Goal: Information Seeking & Learning: Learn about a topic

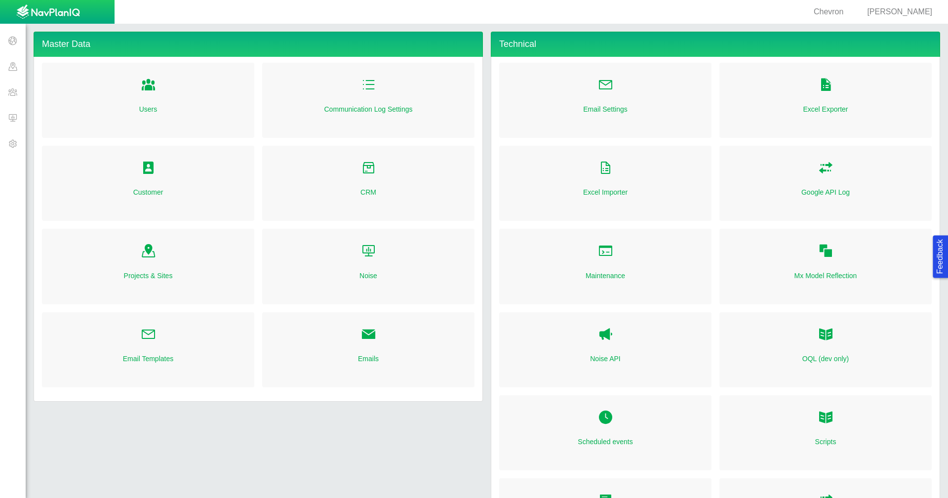
click at [12, 40] on span at bounding box center [13, 41] width 26 height 26
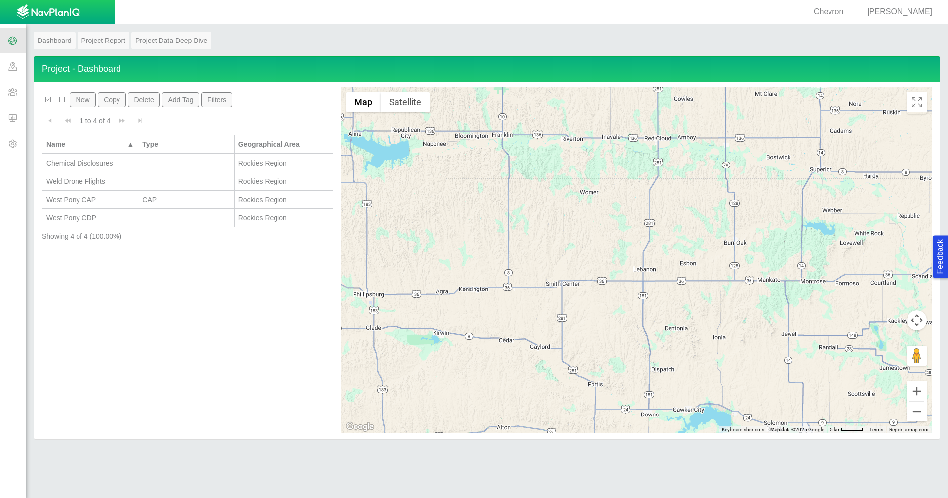
click at [103, 198] on div "West Pony CAP" at bounding box center [89, 200] width 87 height 10
click at [104, 219] on div "West Pony CDP" at bounding box center [89, 218] width 87 height 10
click at [7, 67] on span at bounding box center [13, 66] width 26 height 26
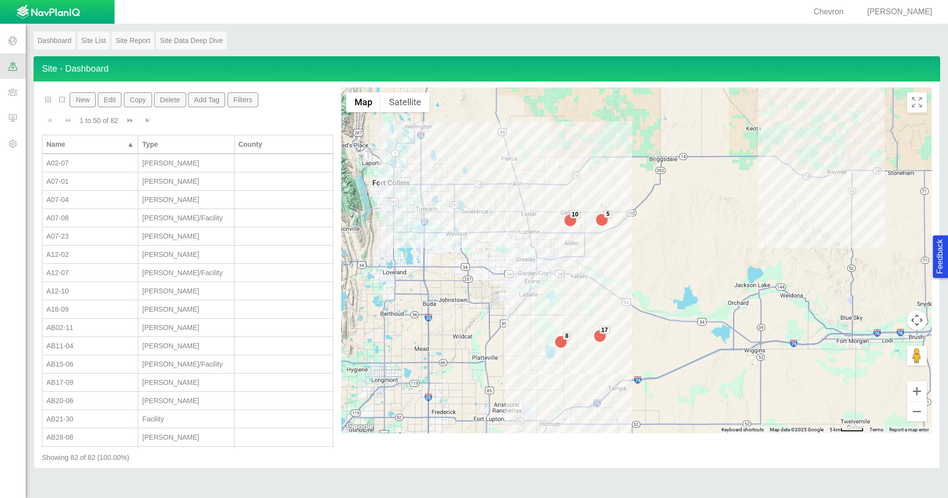
click at [248, 103] on button "Filters" at bounding box center [243, 99] width 31 height 15
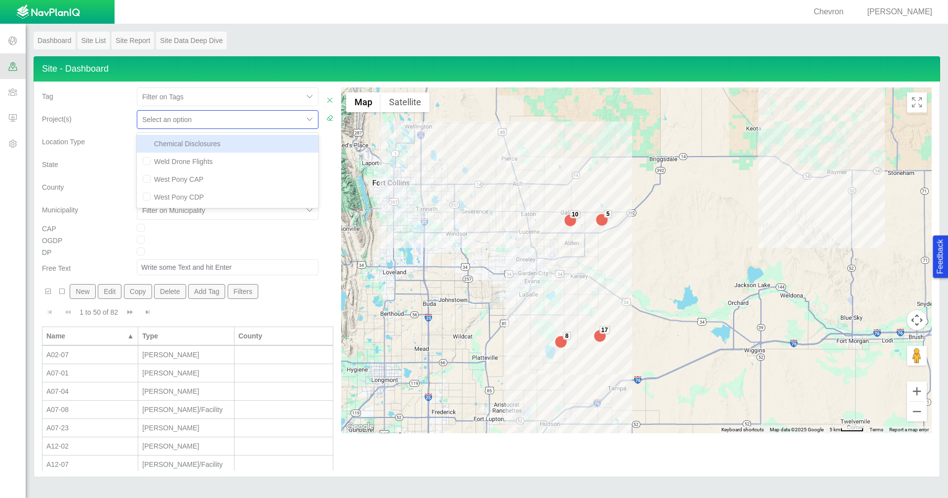
click at [284, 119] on div at bounding box center [220, 120] width 156 height 12
click at [242, 148] on div "Chemical Disclosures" at bounding box center [228, 144] width 182 height 18
checkbox input "true"
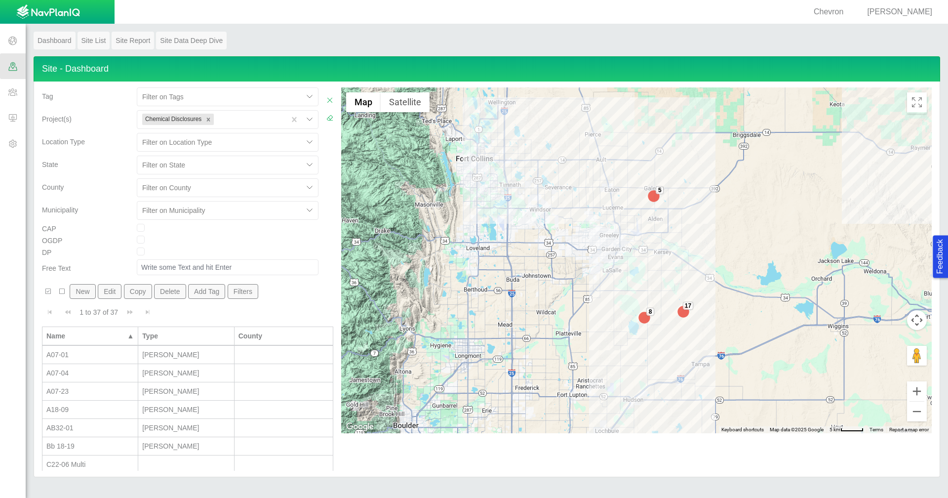
click at [10, 40] on span at bounding box center [13, 41] width 26 height 26
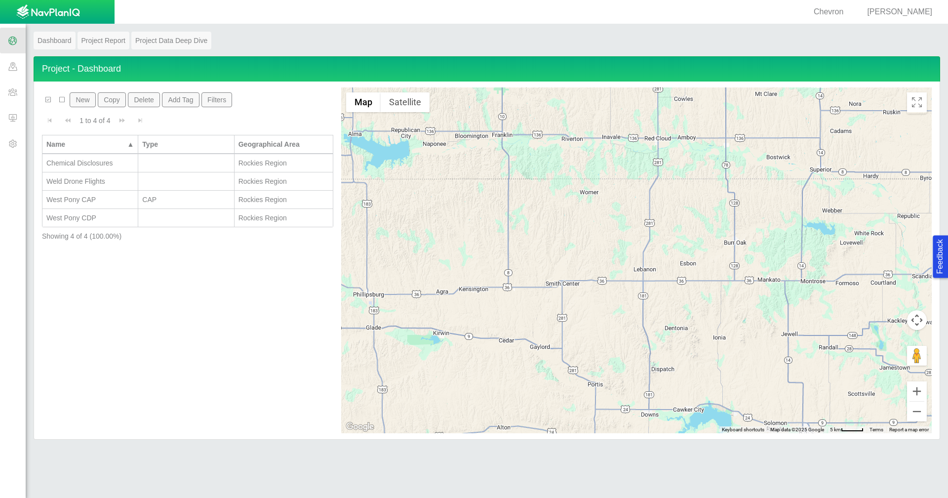
click at [18, 68] on span at bounding box center [13, 66] width 26 height 26
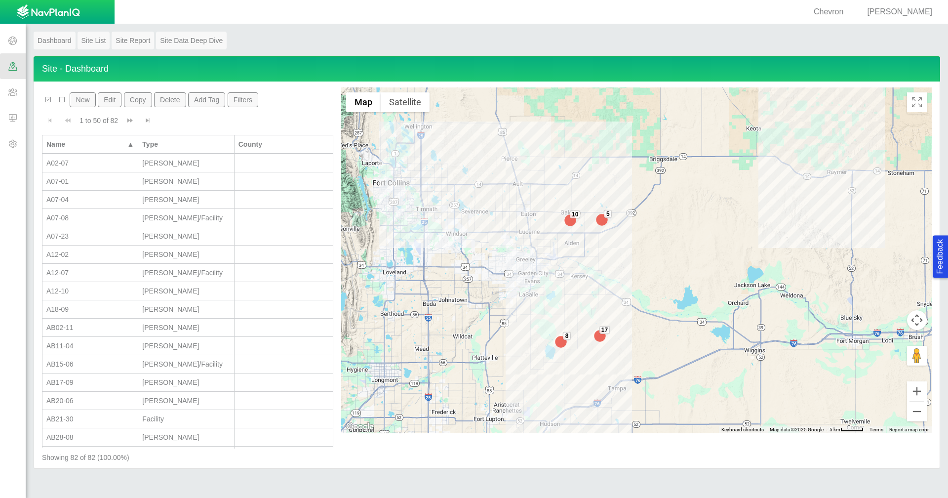
click at [250, 99] on button "Filters" at bounding box center [243, 99] width 31 height 15
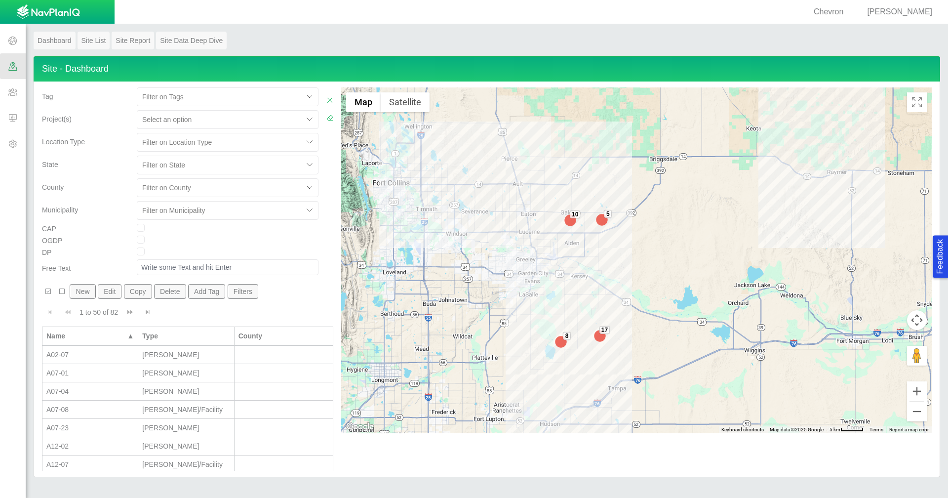
click at [276, 116] on div at bounding box center [220, 120] width 156 height 12
click at [242, 147] on div "Chemical Disclosures" at bounding box center [228, 144] width 182 height 18
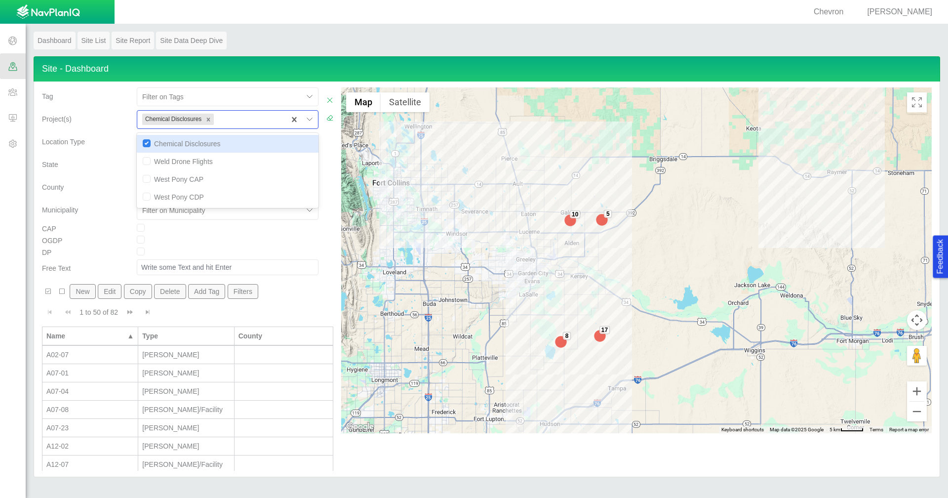
checkbox input "true"
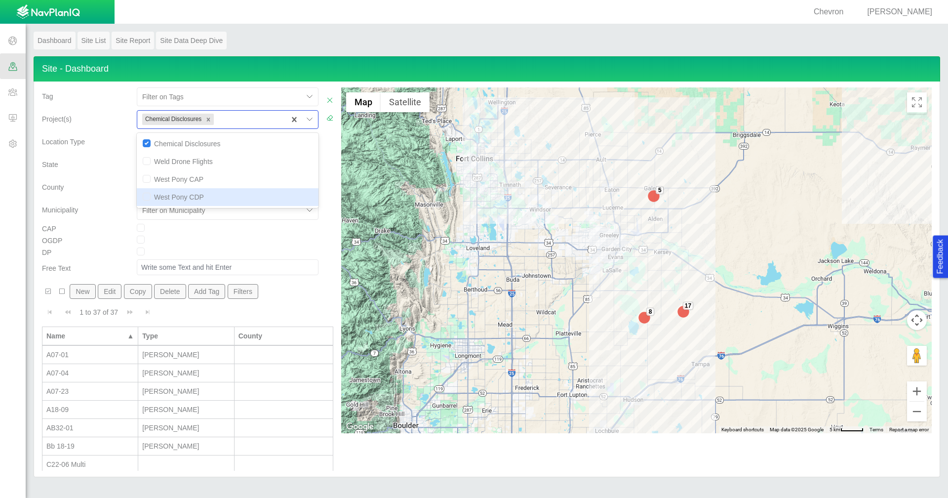
click at [307, 244] on div at bounding box center [228, 242] width 190 height 12
click at [122, 358] on div "A07-01" at bounding box center [89, 355] width 87 height 10
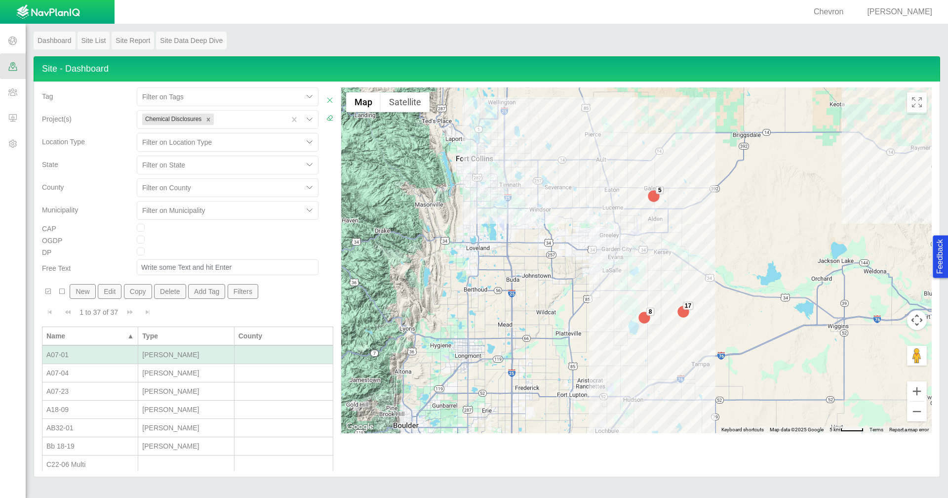
click at [121, 358] on div "A07-01" at bounding box center [89, 355] width 87 height 10
type input "[PERSON_NAME]"
select select "56013520365497496"
select select "56013520365499962"
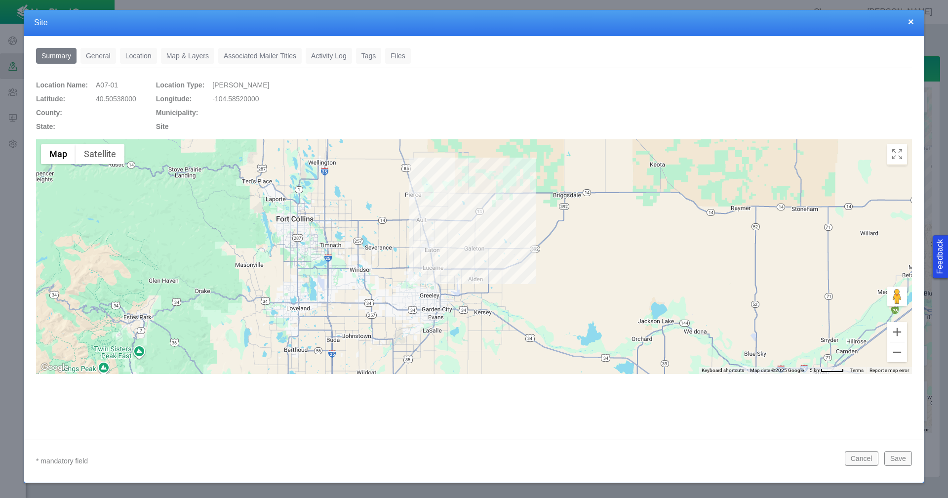
click at [100, 54] on link "General" at bounding box center [99, 56] width 36 height 16
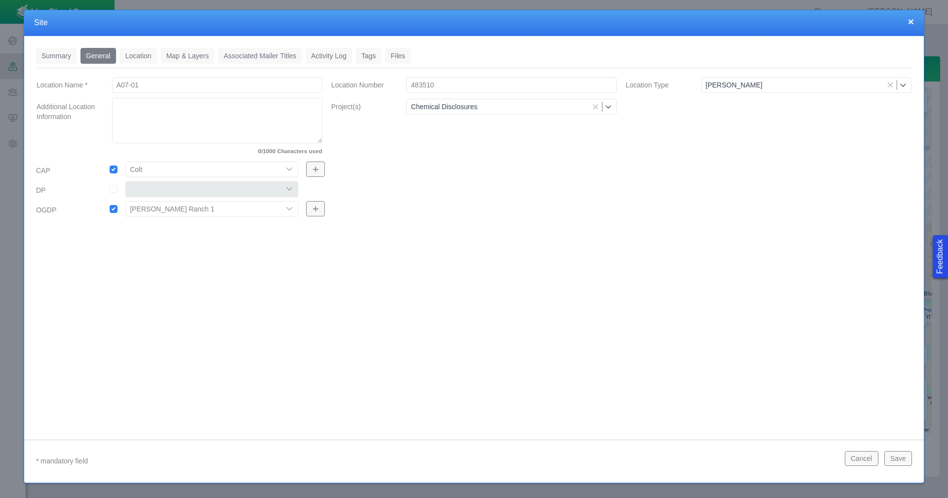
click at [138, 57] on link "Location" at bounding box center [138, 56] width 37 height 16
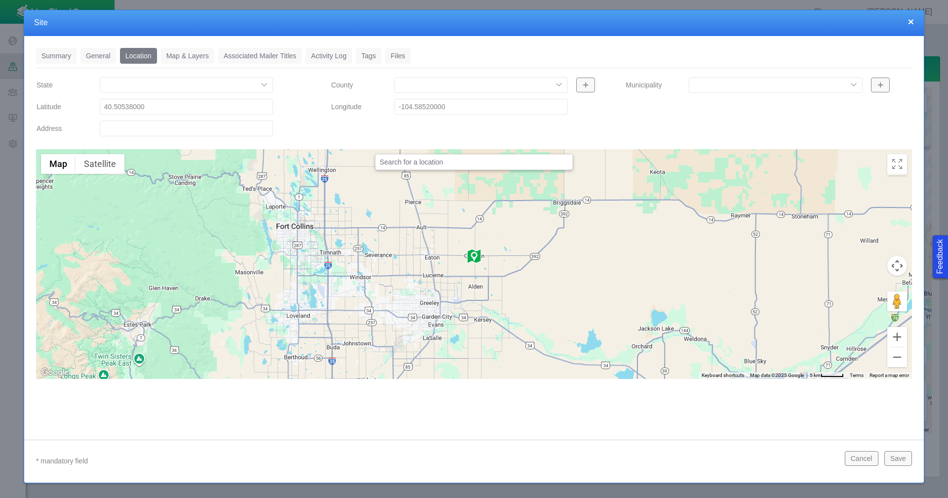
click at [369, 57] on link "Tags" at bounding box center [369, 56] width 26 height 16
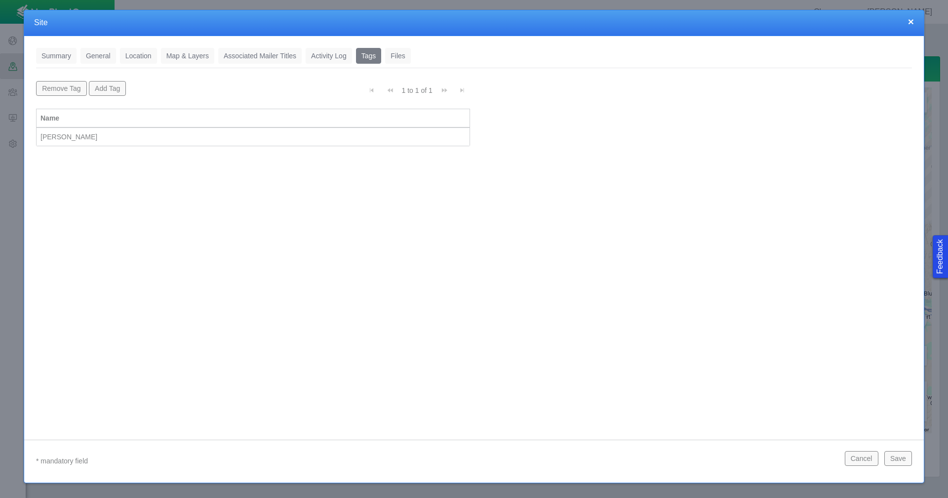
drag, startPoint x: 911, startPoint y: 23, endPoint x: 908, endPoint y: 14, distance: 9.5
click at [909, 16] on button "×" at bounding box center [911, 21] width 6 height 10
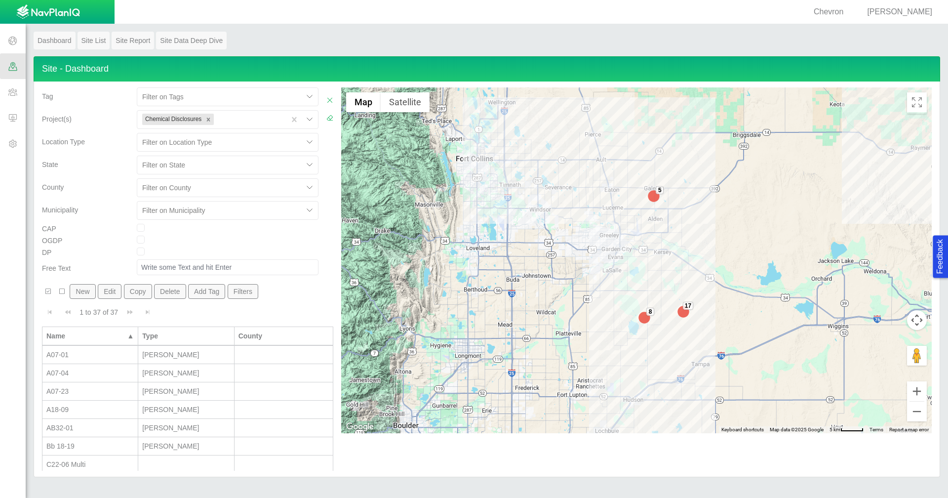
click at [16, 96] on span at bounding box center [13, 92] width 26 height 26
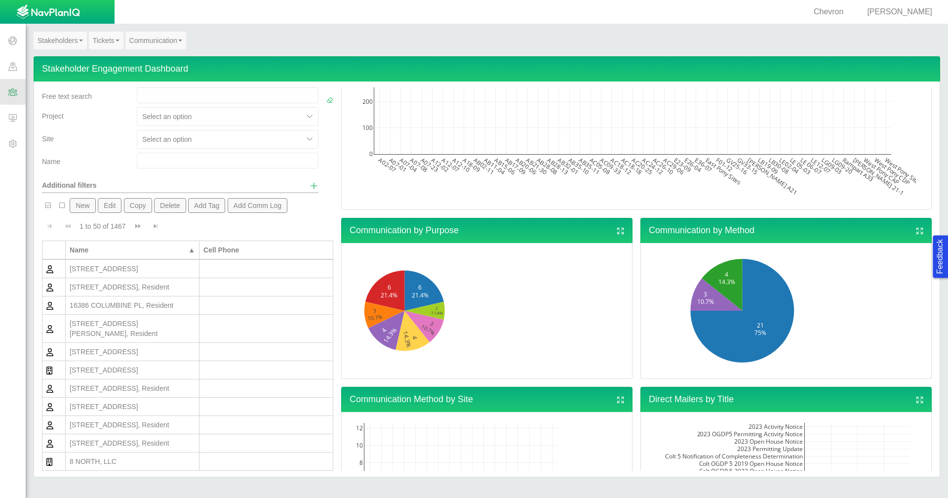
scroll to position [247, 0]
